Goal: Transaction & Acquisition: Purchase product/service

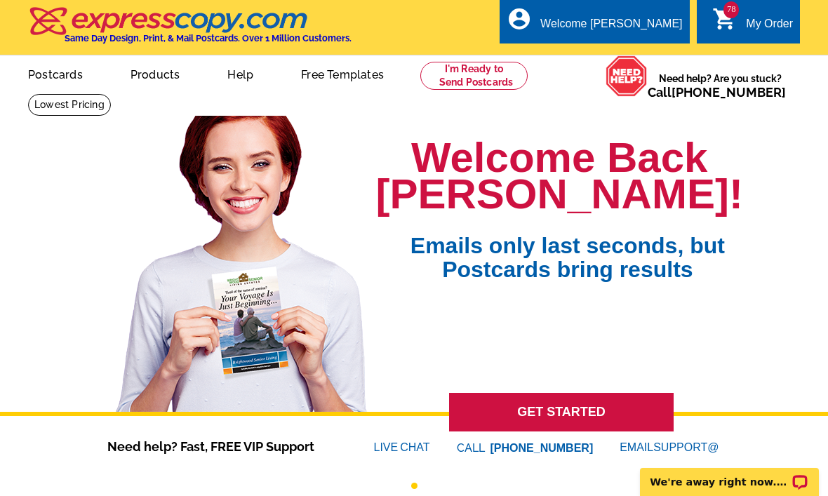
click at [742, 22] on link "78 shopping_cart My Order" at bounding box center [752, 24] width 81 height 18
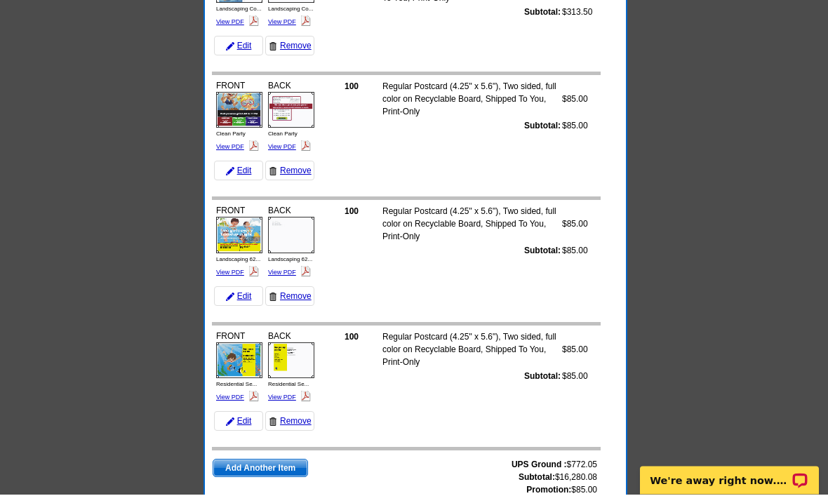
scroll to position [9472, 0]
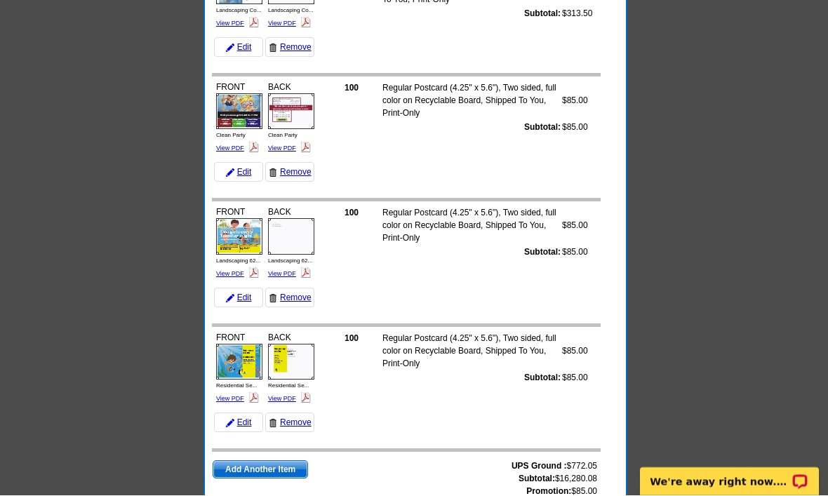
click at [265, 462] on span "Add Another Item" at bounding box center [260, 470] width 94 height 17
click at [288, 461] on link "Add Another Item" at bounding box center [260, 470] width 95 height 18
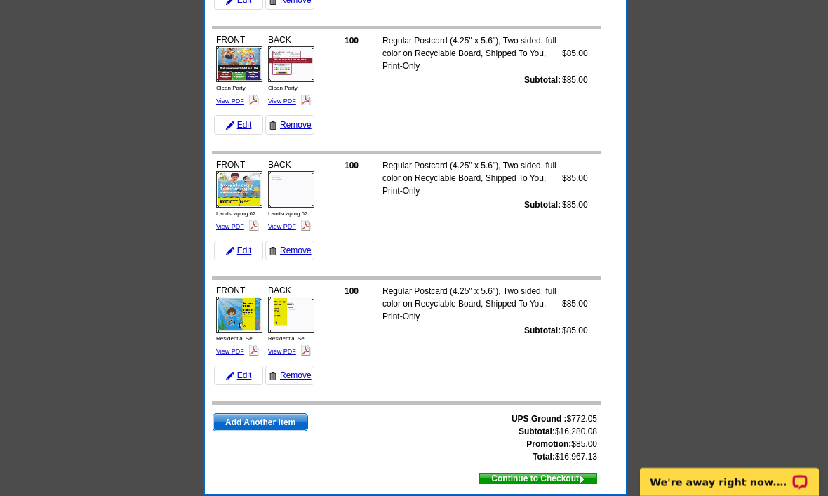
click at [562, 471] on span "Continue to Checkout" at bounding box center [538, 478] width 116 height 15
click at [553, 479] on span "Continue to Checkout" at bounding box center [538, 478] width 116 height 15
click at [547, 471] on span "Continue to Checkout" at bounding box center [538, 478] width 116 height 15
click at [546, 486] on span "Continue to Checkout" at bounding box center [538, 478] width 116 height 15
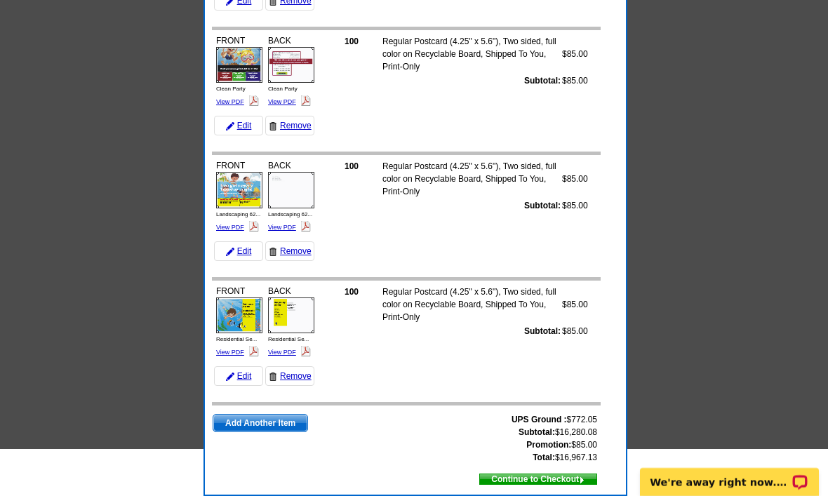
click at [560, 487] on span "Continue to Checkout" at bounding box center [538, 478] width 116 height 15
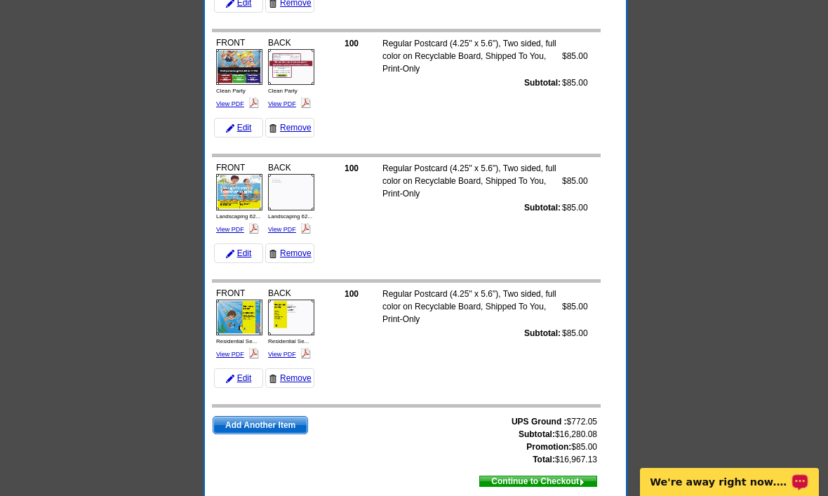
click at [732, 476] on p "We're away right now. Please check back later!" at bounding box center [719, 481] width 139 height 11
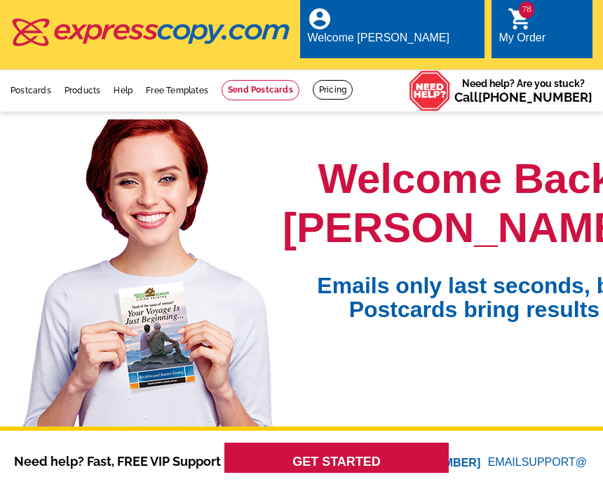
click at [531, 28] on link "78 shopping_cart My Order" at bounding box center [522, 31] width 47 height 32
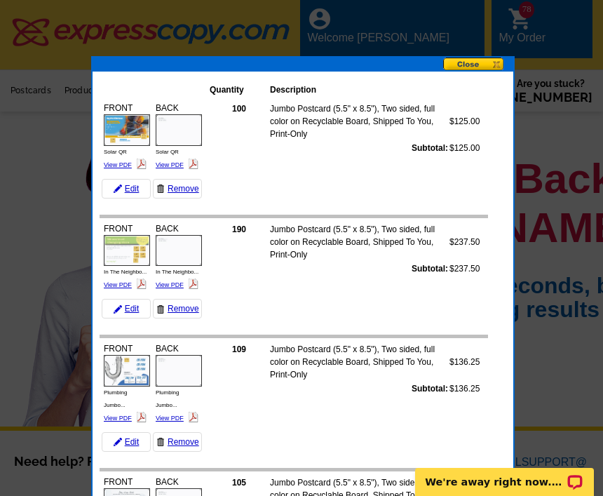
click at [125, 161] on link "View PDF" at bounding box center [118, 164] width 28 height 7
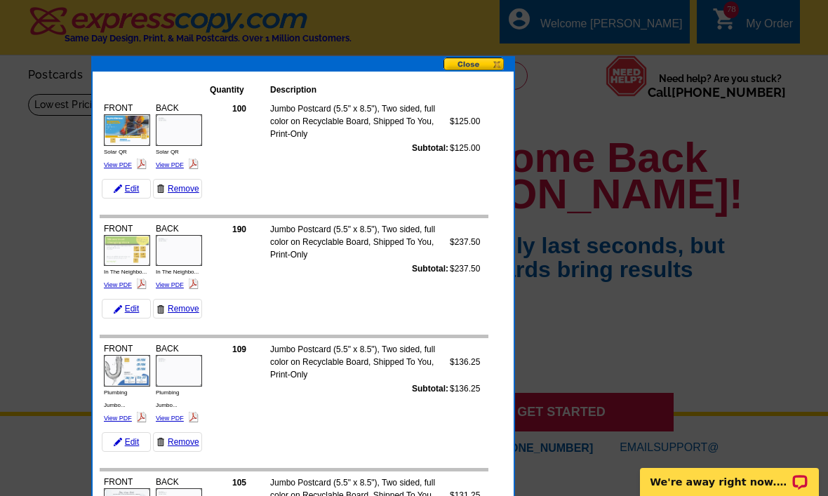
click at [183, 162] on link "View PDF" at bounding box center [170, 164] width 28 height 7
click at [495, 65] on button at bounding box center [478, 65] width 70 height 15
